Goal: Information Seeking & Learning: Learn about a topic

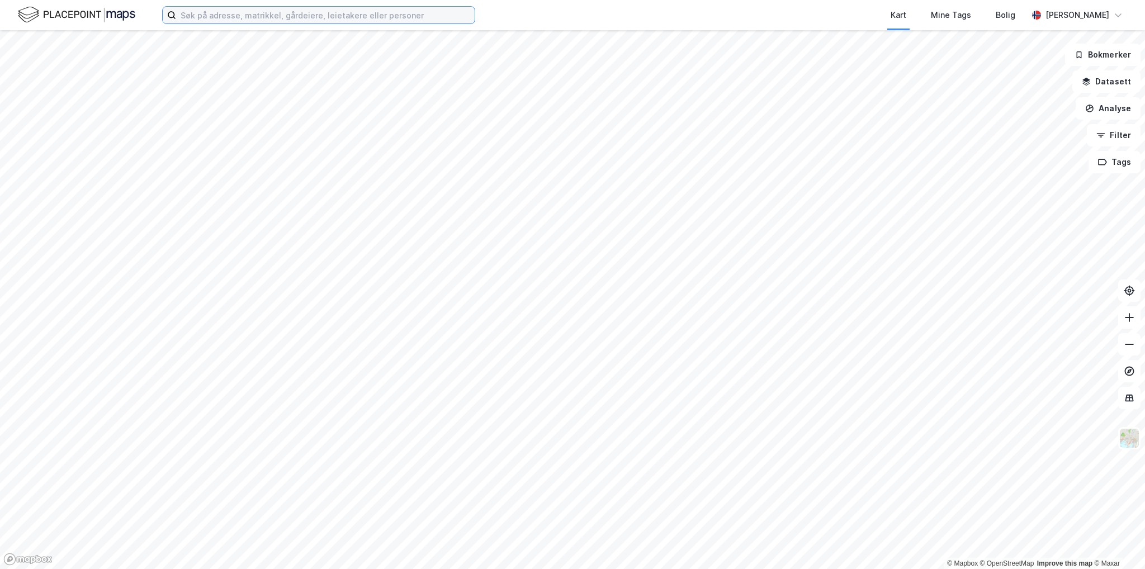
click at [365, 13] on input at bounding box center [325, 15] width 299 height 17
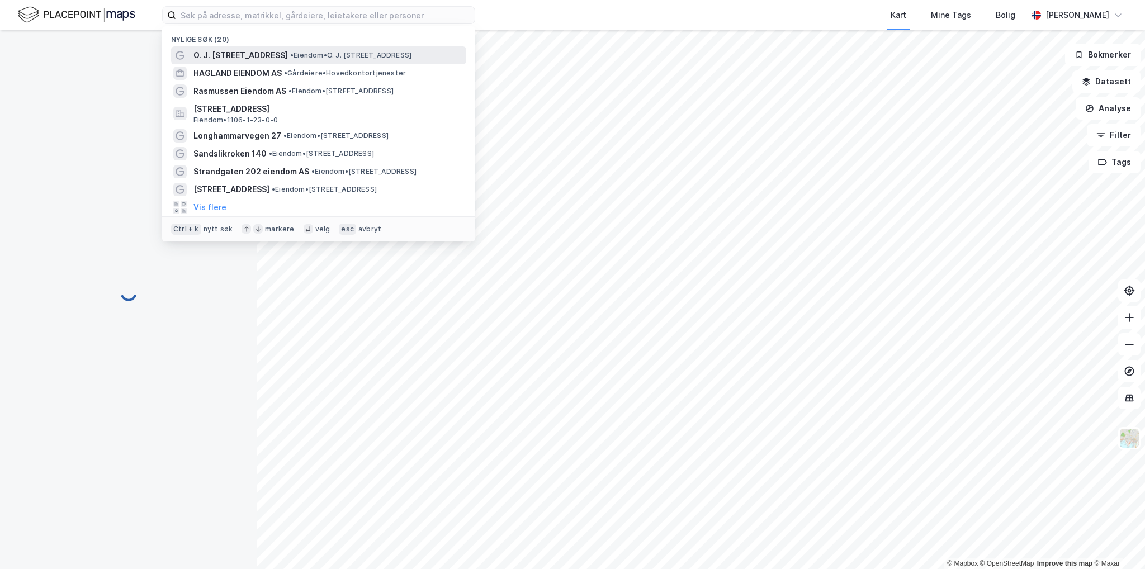
click at [322, 57] on span "• Eiendom • O. J. [STREET_ADDRESS]" at bounding box center [350, 55] width 121 height 9
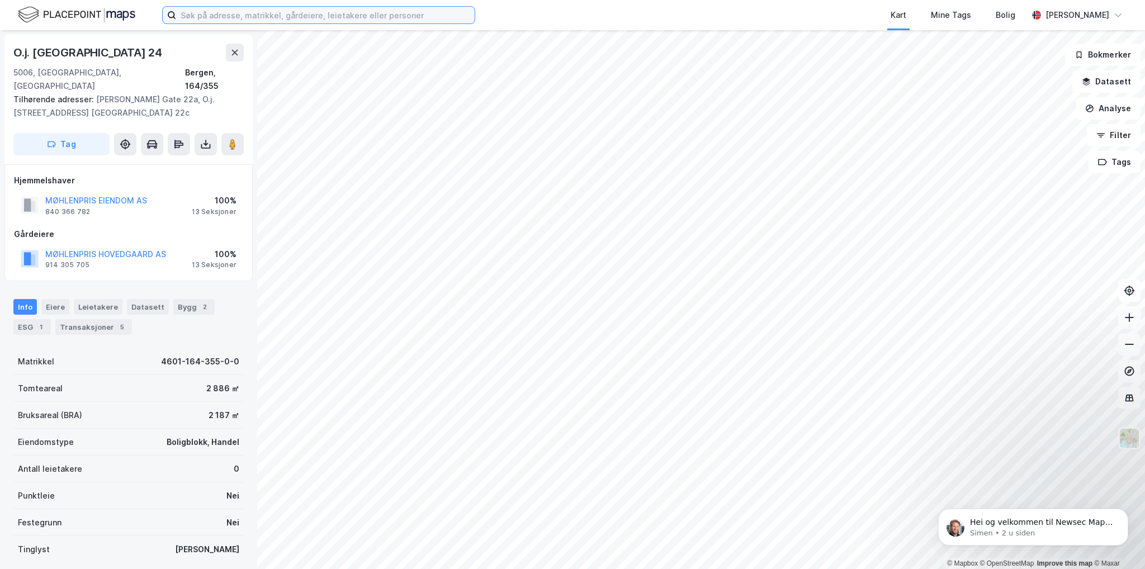
click at [285, 14] on input at bounding box center [325, 15] width 299 height 17
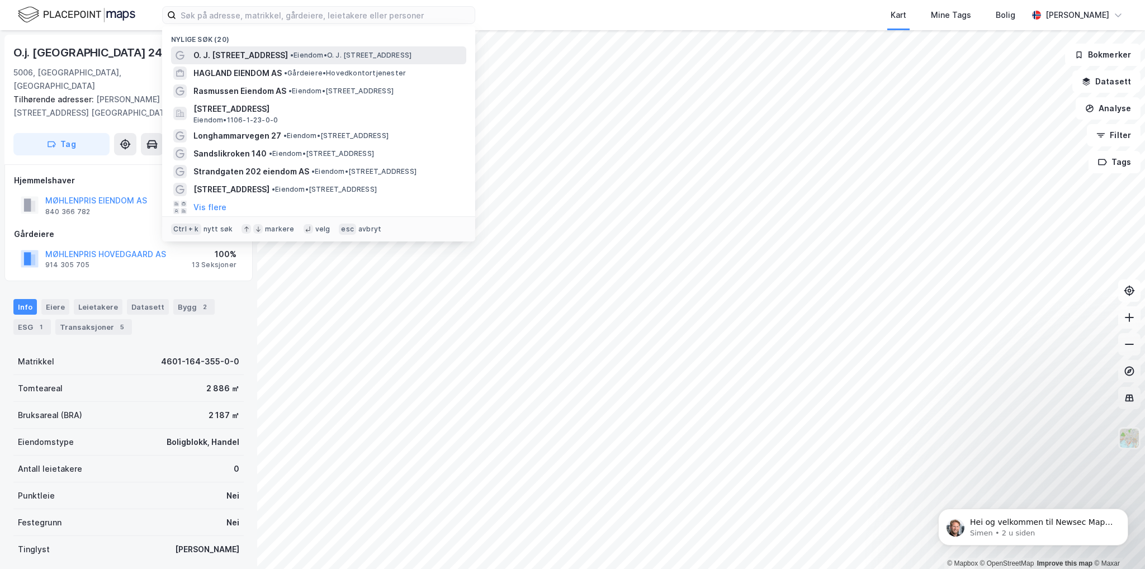
click at [240, 53] on span "O. J. [STREET_ADDRESS]" at bounding box center [241, 55] width 95 height 13
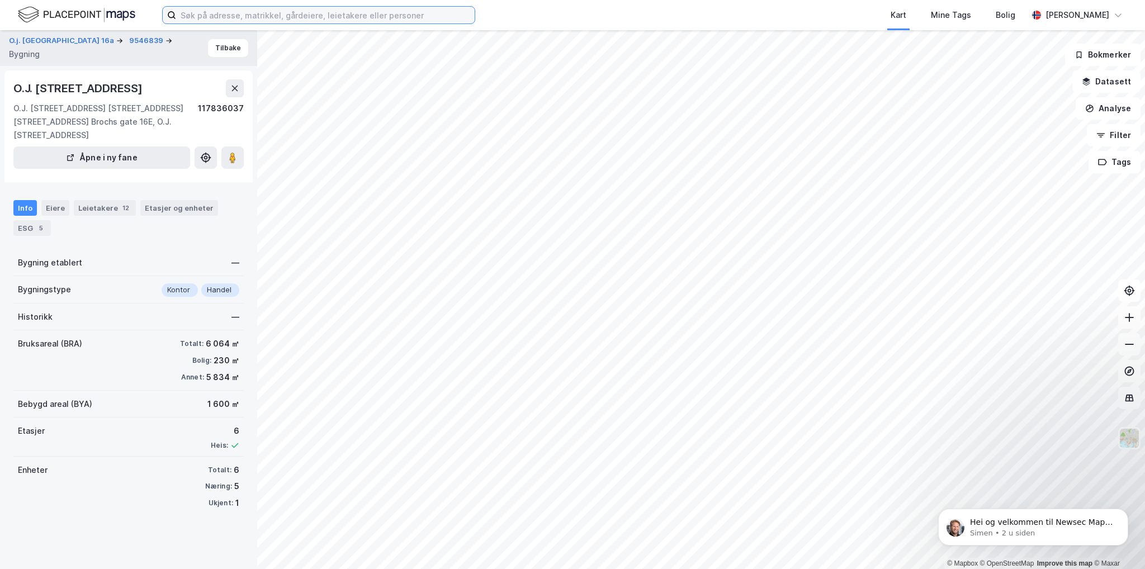
click at [279, 21] on input at bounding box center [325, 15] width 299 height 17
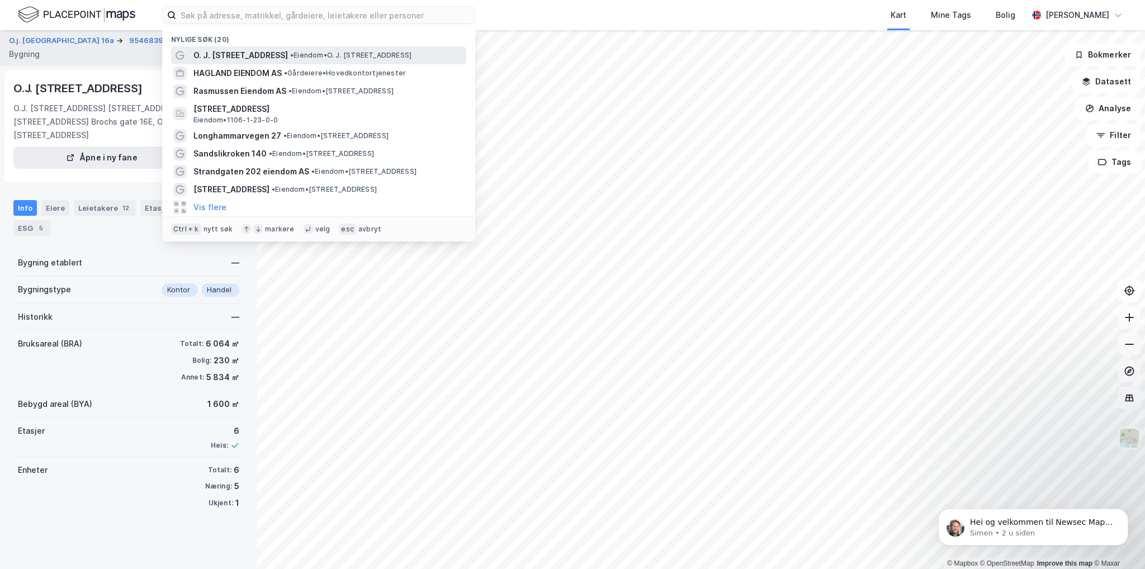
click at [290, 51] on span "• Eiendom • O. J. [STREET_ADDRESS]" at bounding box center [350, 55] width 121 height 9
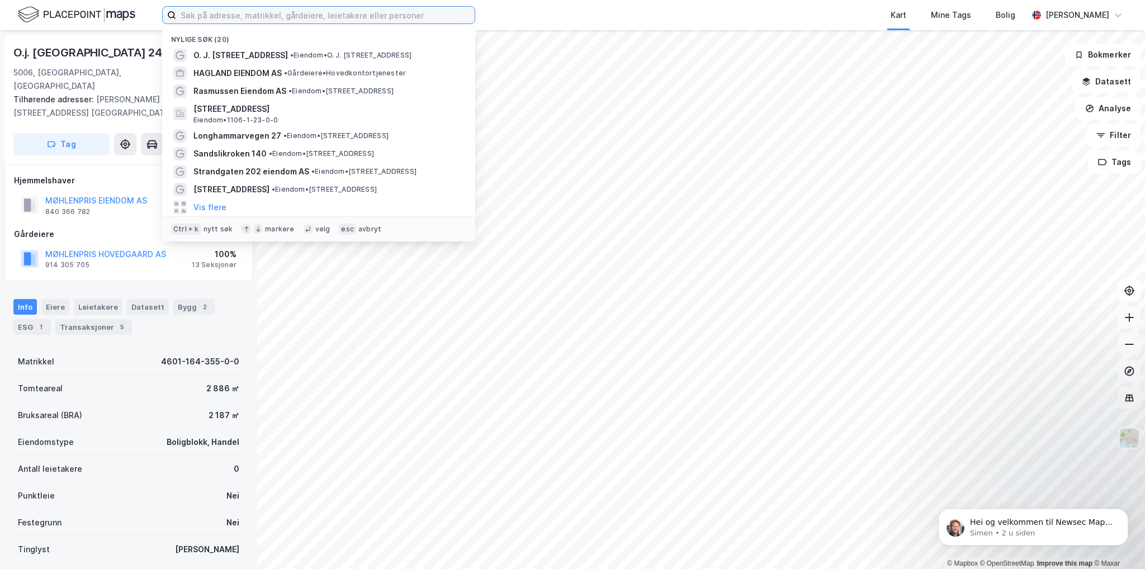
click at [253, 18] on input at bounding box center [325, 15] width 299 height 17
click at [256, 59] on span "O. J. [STREET_ADDRESS]" at bounding box center [241, 55] width 95 height 13
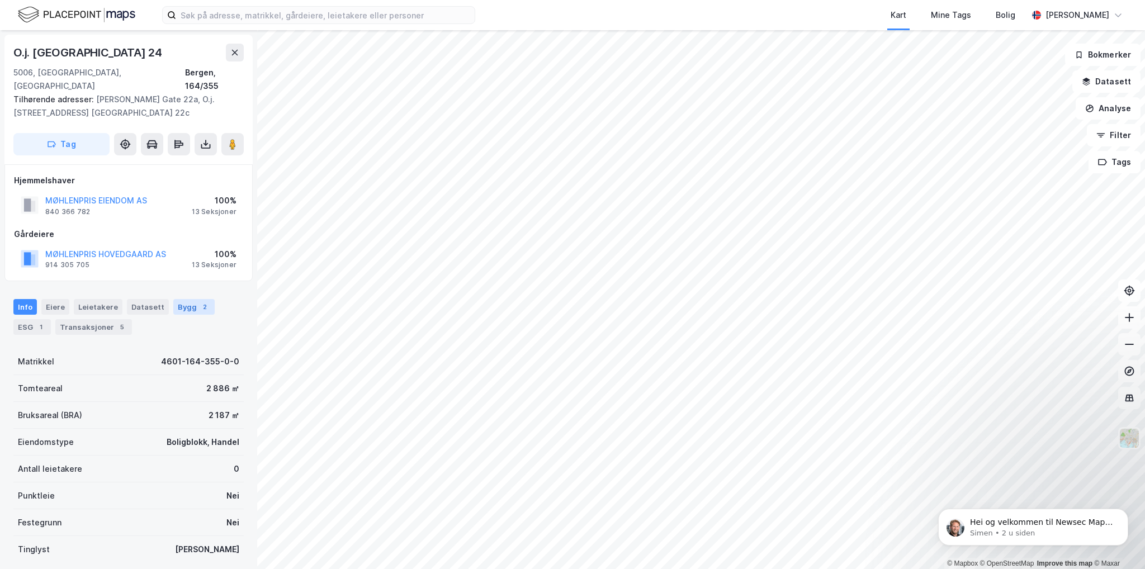
click at [177, 299] on div "Bygg 2" at bounding box center [193, 307] width 41 height 16
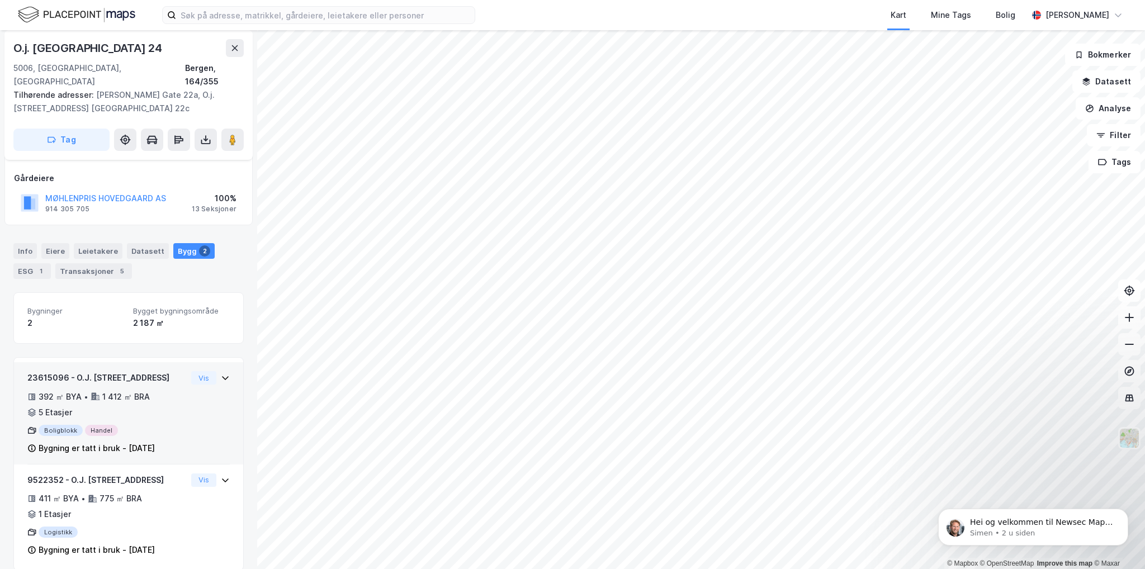
scroll to position [56, 0]
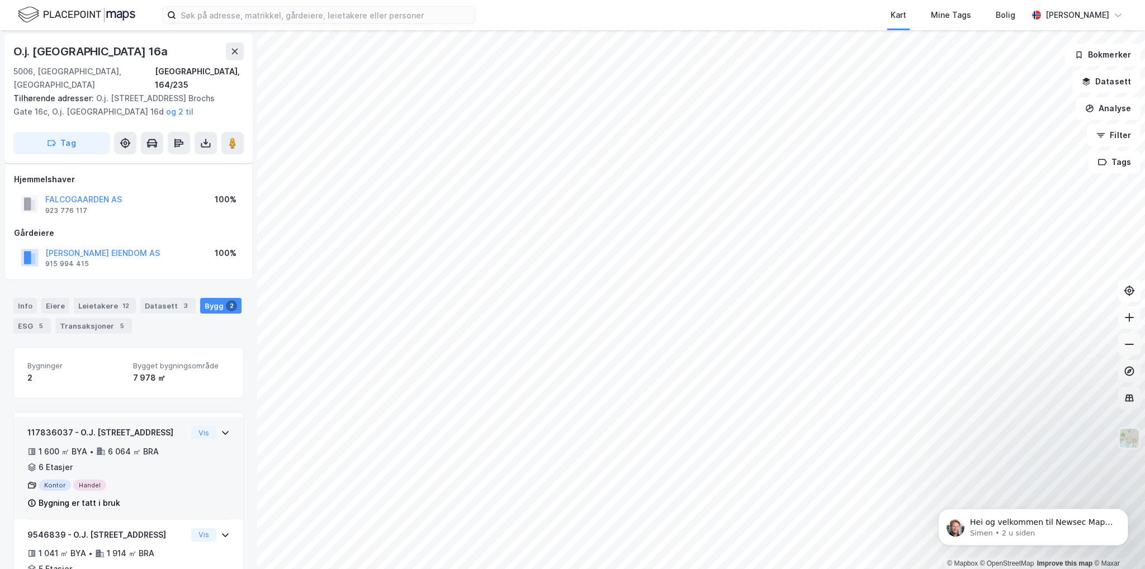
scroll to position [56, 0]
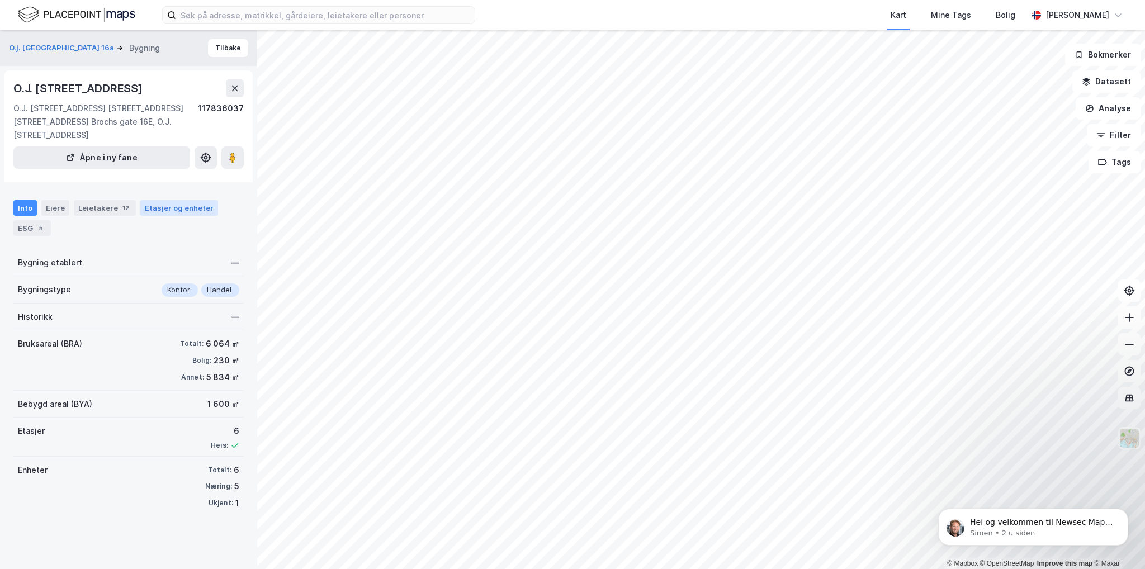
click at [163, 204] on div "Etasjer og enheter" at bounding box center [179, 208] width 69 height 10
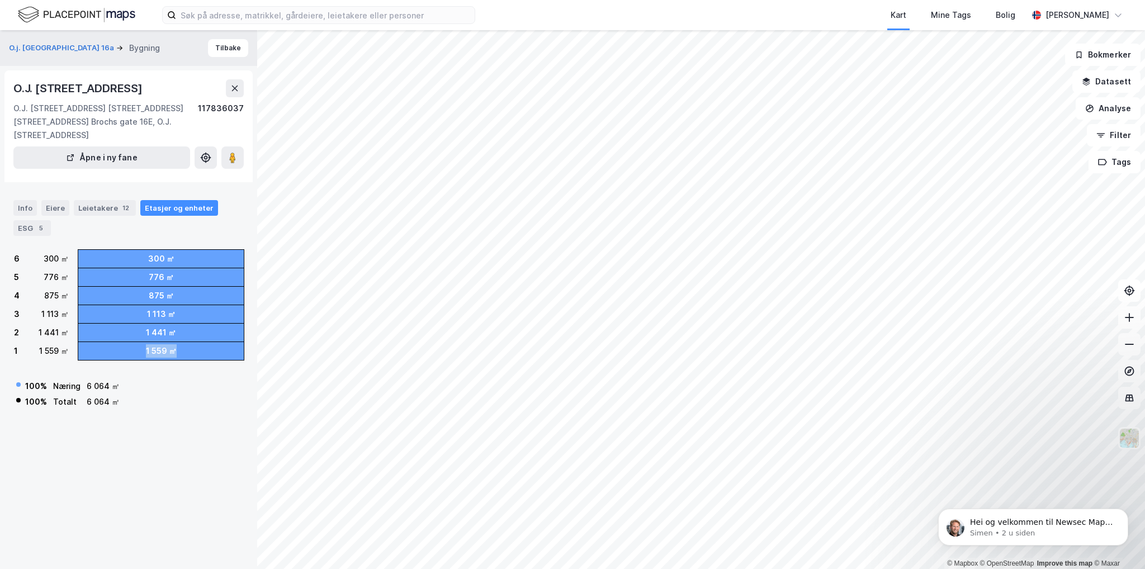
drag, startPoint x: 125, startPoint y: 350, endPoint x: 178, endPoint y: 345, distance: 52.9
click at [178, 345] on div "1 559 ㎡" at bounding box center [161, 351] width 166 height 18
drag, startPoint x: 136, startPoint y: 352, endPoint x: 164, endPoint y: 358, distance: 28.6
click at [164, 358] on div "1 559 ㎡" at bounding box center [161, 351] width 166 height 18
drag, startPoint x: 169, startPoint y: 352, endPoint x: 125, endPoint y: 352, distance: 43.6
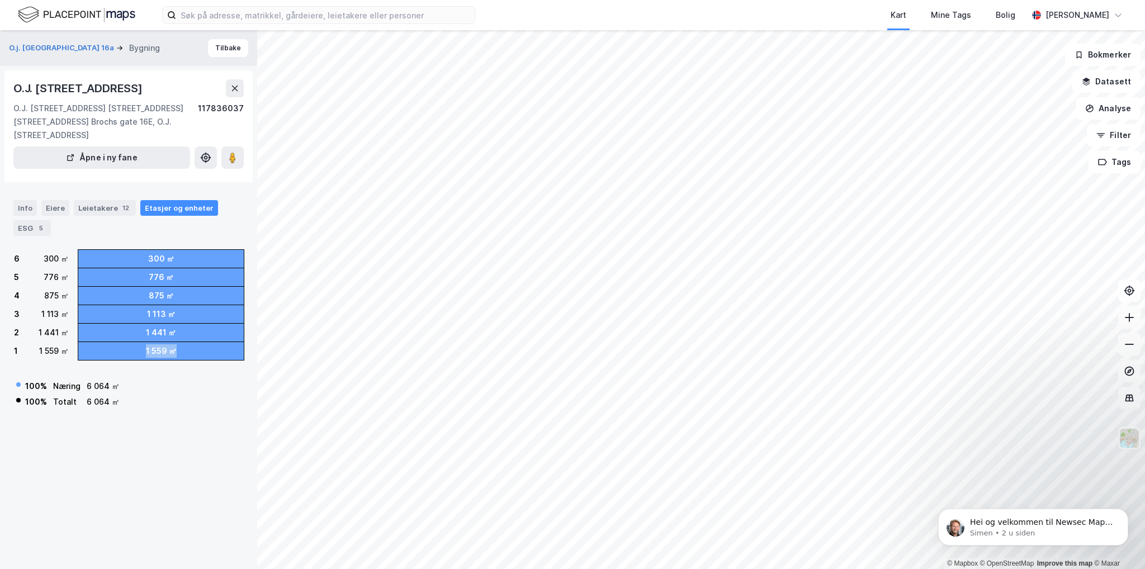
click at [125, 352] on div "1 559 ㎡" at bounding box center [161, 351] width 166 height 18
drag, startPoint x: 138, startPoint y: 332, endPoint x: 182, endPoint y: 335, distance: 44.8
click at [182, 335] on div "1 441 ㎡" at bounding box center [161, 333] width 166 height 18
